Goal: Task Accomplishment & Management: Use online tool/utility

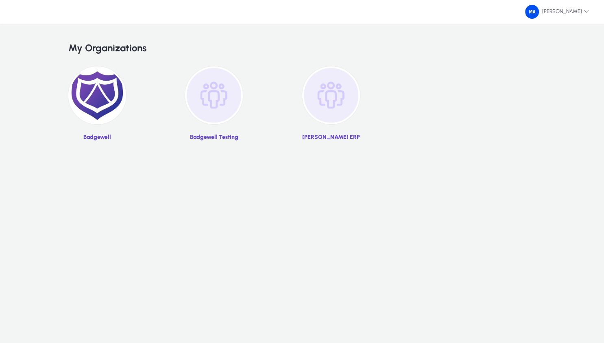
click at [90, 115] on img at bounding box center [97, 95] width 58 height 58
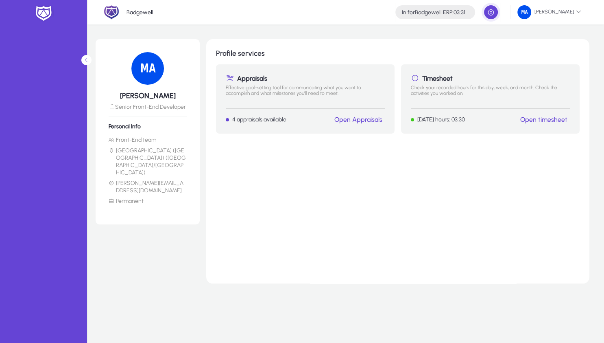
click at [522, 118] on link "Open timesheet" at bounding box center [543, 120] width 47 height 8
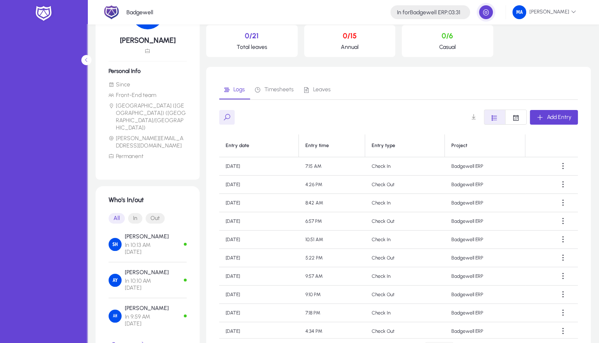
scroll to position [78, 0]
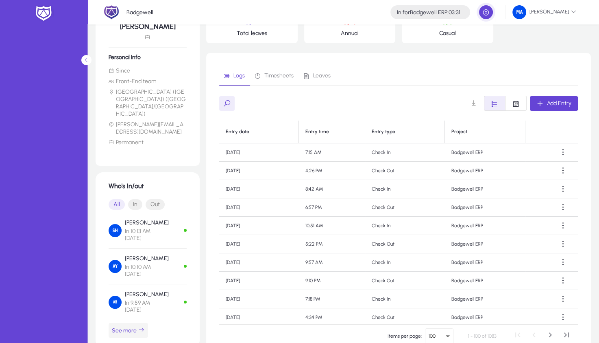
click at [139, 326] on icon "button" at bounding box center [141, 329] width 7 height 7
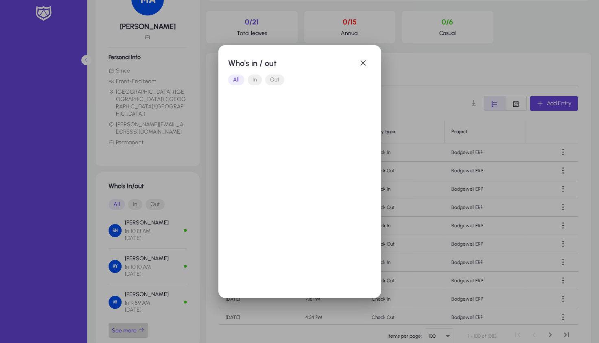
scroll to position [0, 0]
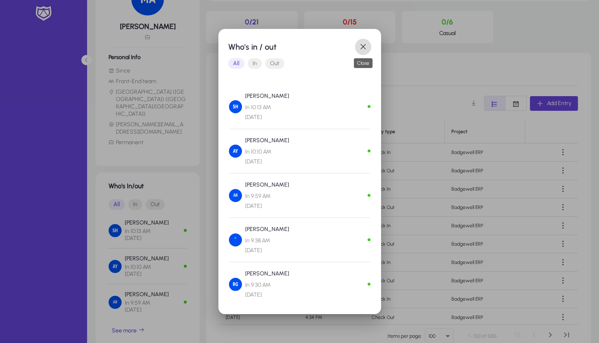
click at [363, 50] on span "button" at bounding box center [363, 47] width 16 height 16
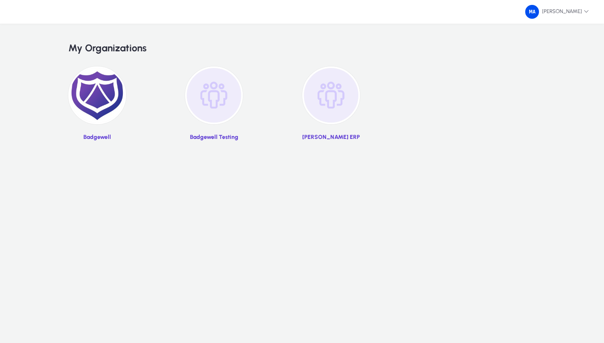
click at [112, 85] on img at bounding box center [97, 95] width 58 height 58
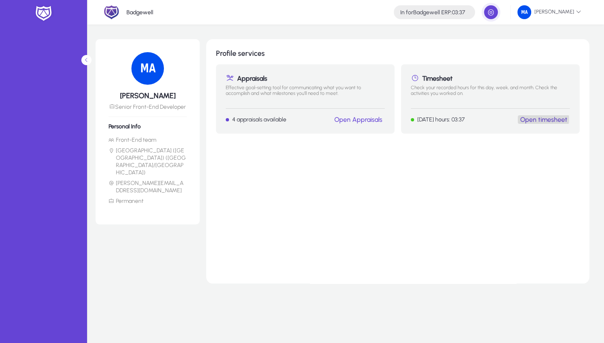
click at [529, 118] on link "Open timesheet" at bounding box center [543, 120] width 47 height 8
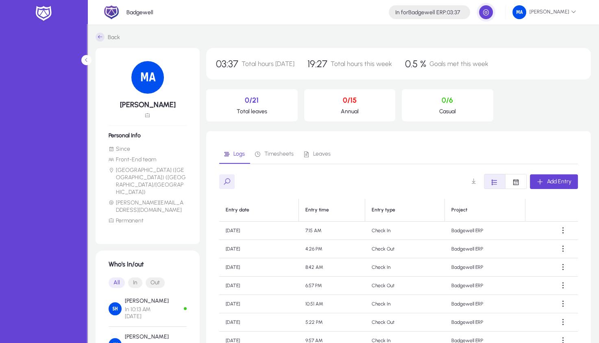
click at [136, 277] on span "In" at bounding box center [135, 282] width 14 height 11
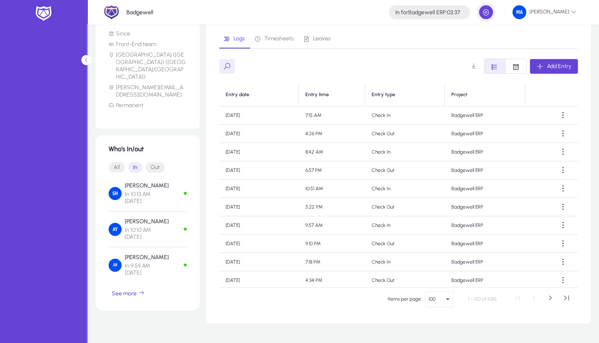
scroll to position [117, 0]
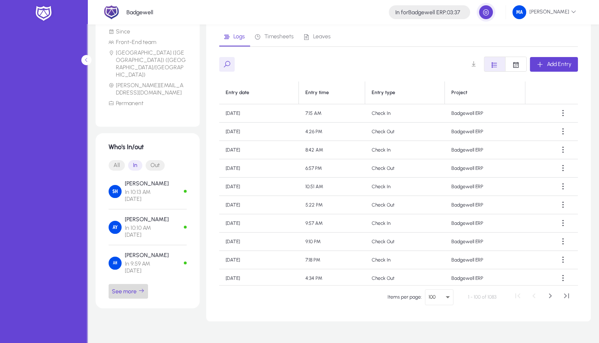
click at [140, 287] on icon "button" at bounding box center [141, 290] width 7 height 7
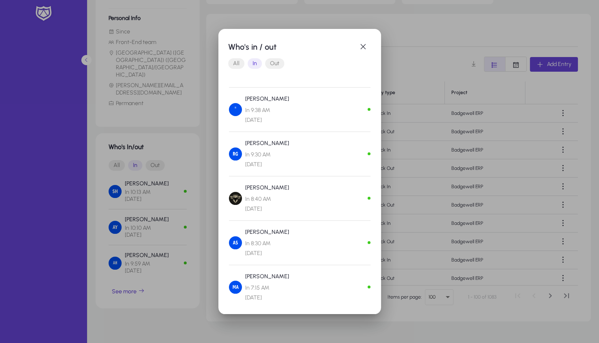
scroll to position [156, 0]
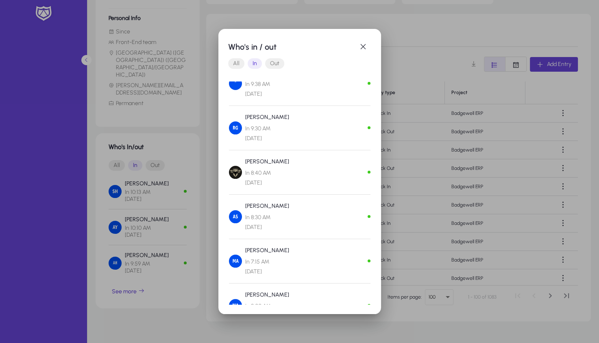
click at [408, 233] on div at bounding box center [299, 171] width 599 height 343
